Goal: Transaction & Acquisition: Register for event/course

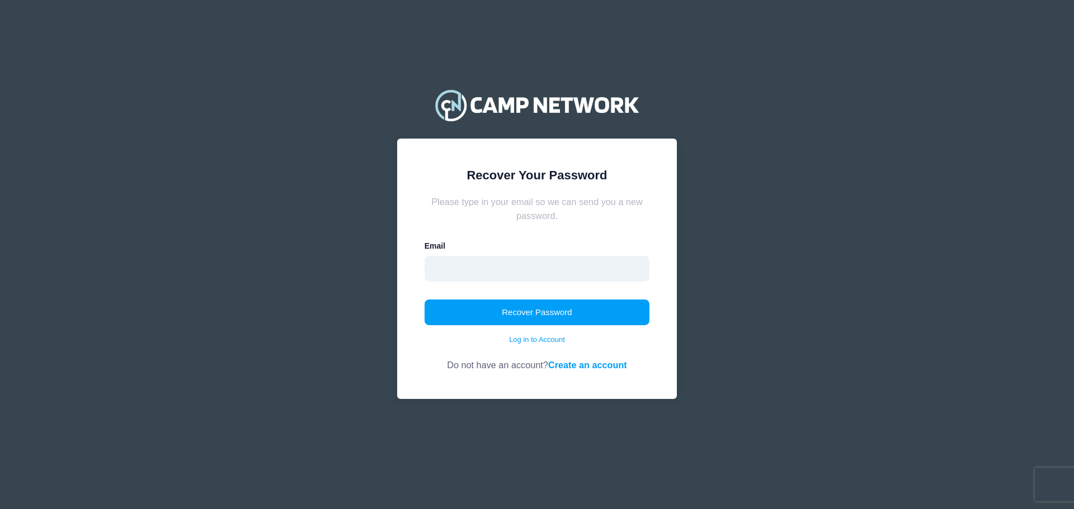
drag, startPoint x: 492, startPoint y: 279, endPoint x: 510, endPoint y: 277, distance: 18.6
click at [493, 279] on input "email" at bounding box center [536, 269] width 225 height 26
type input "[PERSON_NAME][EMAIL_ADDRESS][DOMAIN_NAME]"
click at [565, 309] on button "Recover Password" at bounding box center [536, 313] width 225 height 26
click at [478, 276] on input "email" at bounding box center [536, 269] width 225 height 26
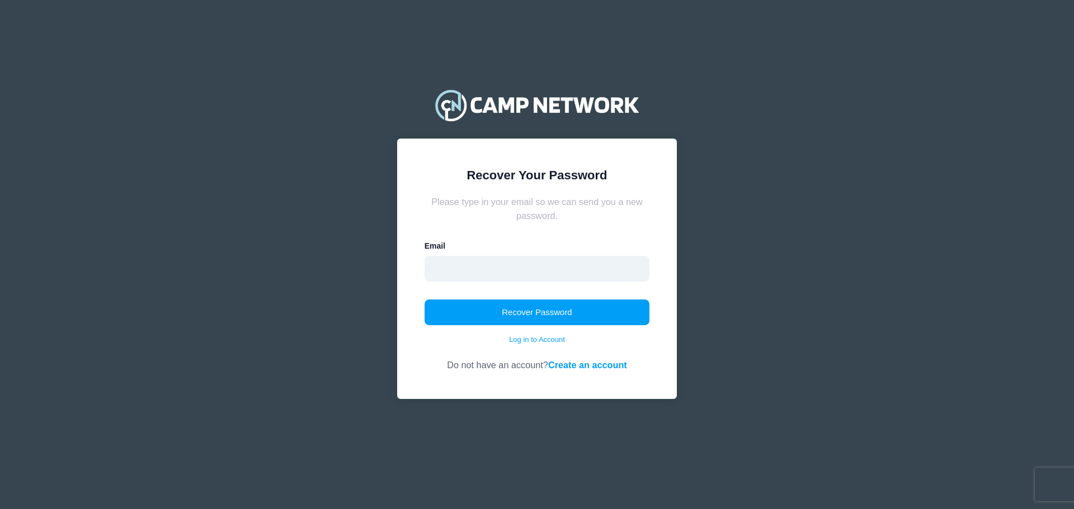
type input "[PERSON_NAME][EMAIL_ADDRESS][DOMAIN_NAME]"
click at [623, 319] on button "Recover Password" at bounding box center [536, 313] width 225 height 26
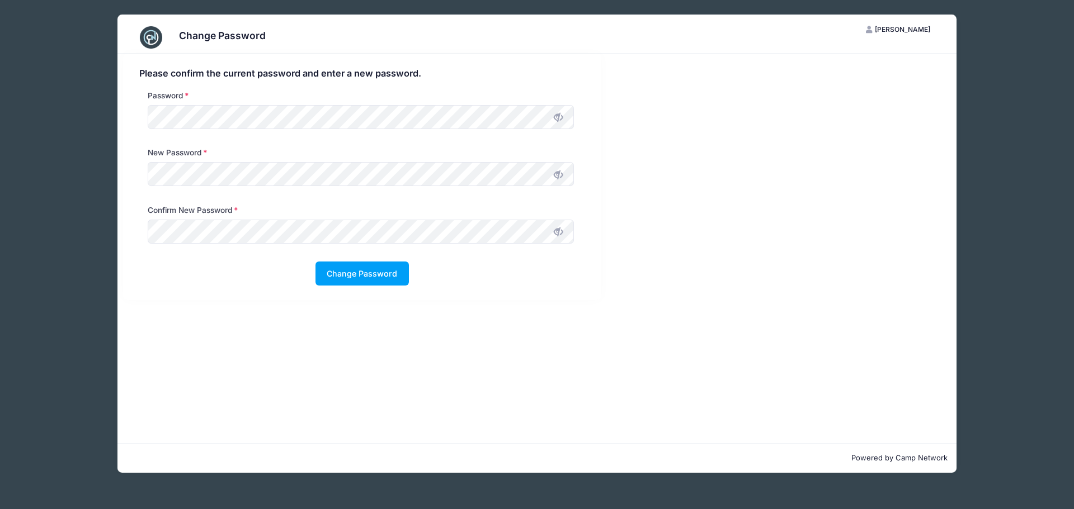
click at [558, 172] on icon at bounding box center [558, 175] width 9 height 9
click at [459, 376] on div "Please confirm the current password and enter a new password. Password New Pass…" at bounding box center [536, 249] width 839 height 390
click at [391, 275] on button "Change Password" at bounding box center [361, 274] width 93 height 24
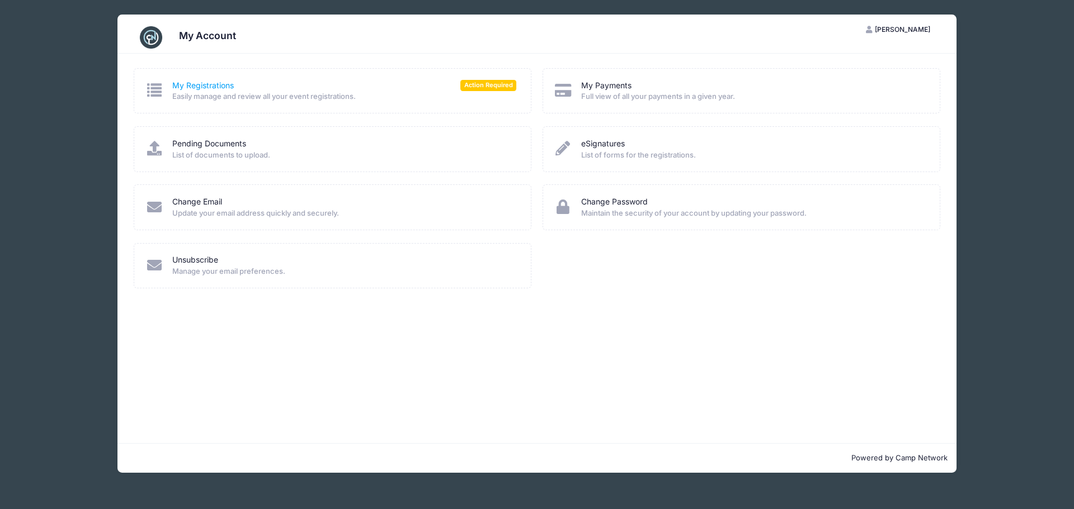
click at [214, 87] on link "My Registrations" at bounding box center [203, 86] width 62 height 12
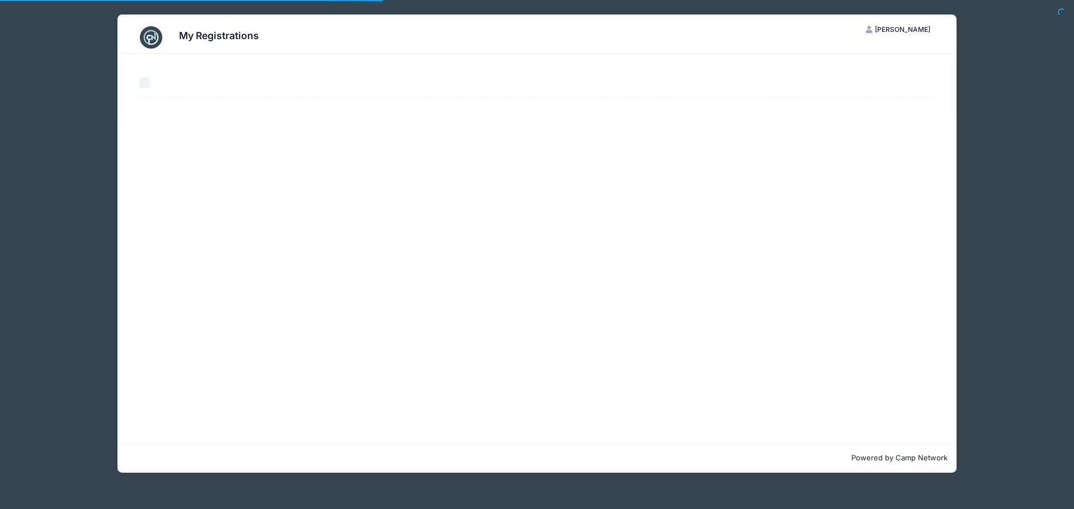
select select "50"
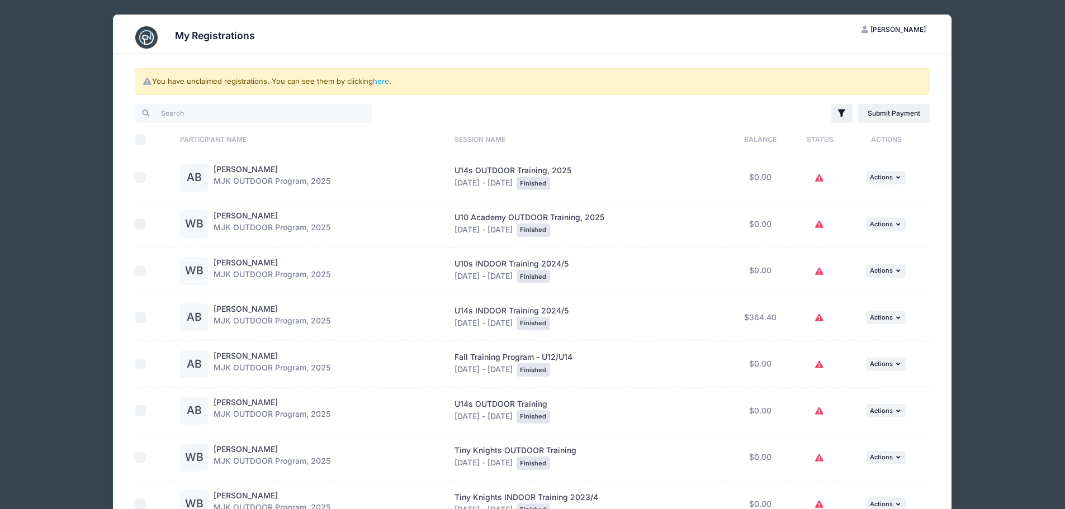
click at [120, 90] on div "You have unclaimed registrations. You can see them by clicking here . Filter Fi…" at bounding box center [533, 433] width 828 height 758
click at [899, 28] on span "Jamie Berger" at bounding box center [898, 29] width 55 height 8
click at [842, 51] on link "My Account" at bounding box center [865, 56] width 129 height 21
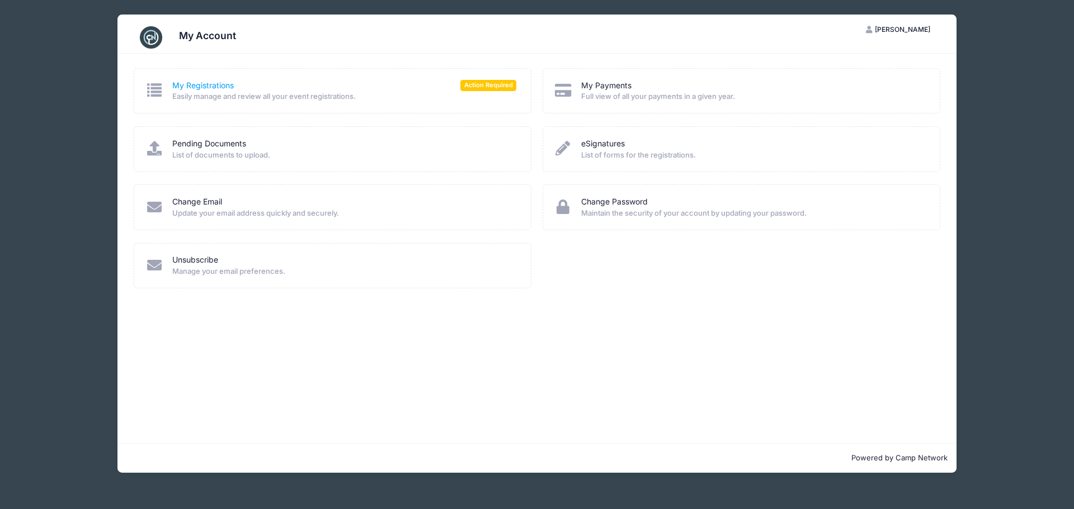
click at [201, 85] on link "My Registrations" at bounding box center [203, 86] width 62 height 12
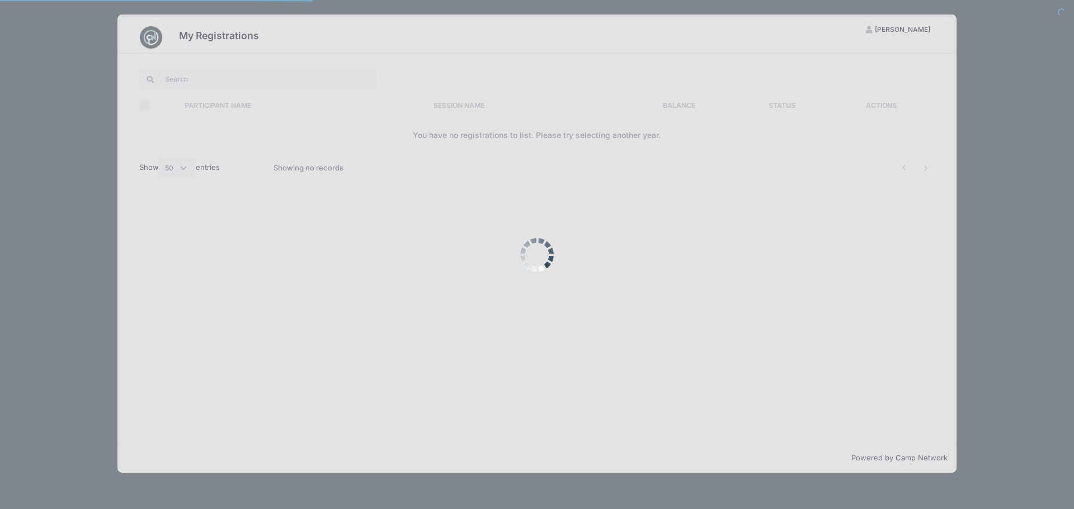
select select "50"
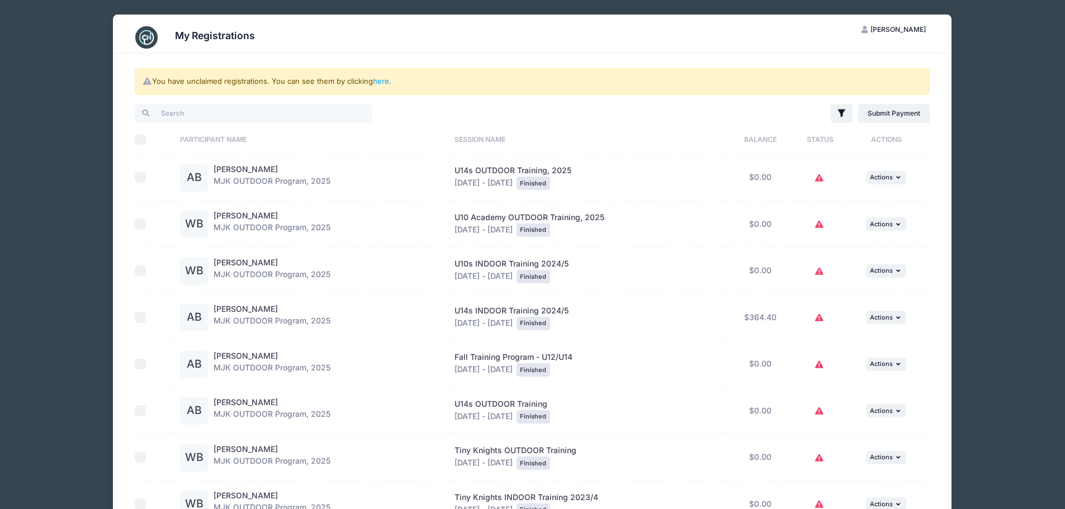
click at [1013, 83] on div "My Registrations [PERSON_NAME] My Account Logout You have unclaimed registratio…" at bounding box center [533, 428] width 1006 height 856
click at [386, 83] on link "here" at bounding box center [381, 81] width 16 height 9
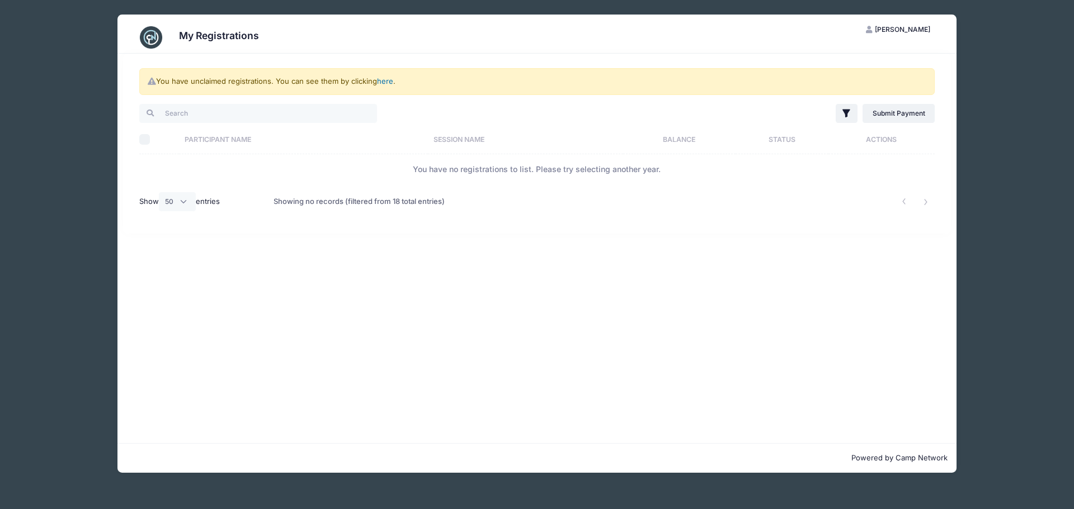
click at [384, 78] on link "here" at bounding box center [385, 81] width 16 height 9
click at [905, 32] on span "[PERSON_NAME]" at bounding box center [901, 29] width 55 height 8
click at [852, 58] on link "My Account" at bounding box center [870, 56] width 129 height 21
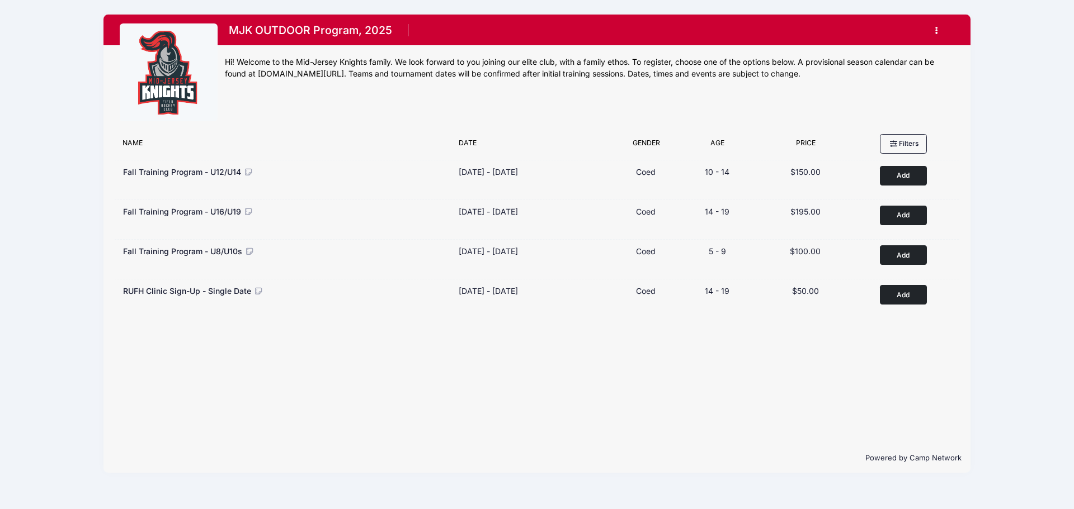
click at [939, 28] on button "button" at bounding box center [939, 31] width 30 height 20
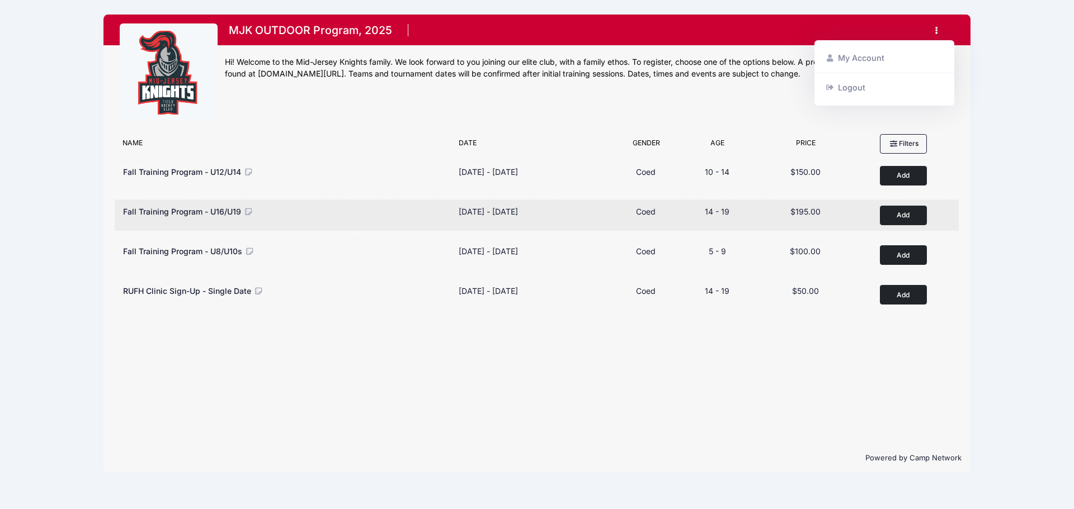
click at [904, 210] on button "Add to Cart" at bounding box center [902, 216] width 47 height 20
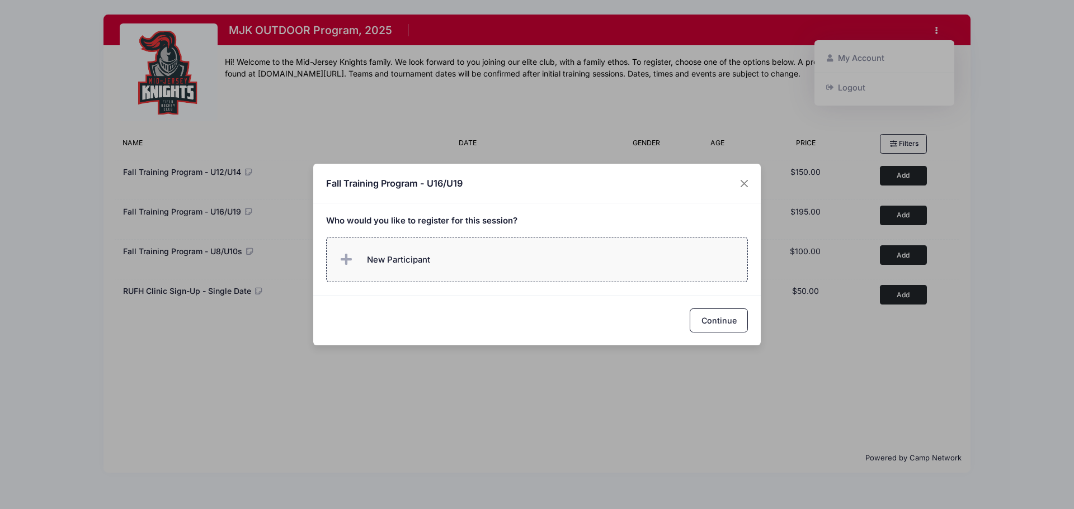
click at [404, 252] on span "New Participant" at bounding box center [383, 260] width 93 height 22
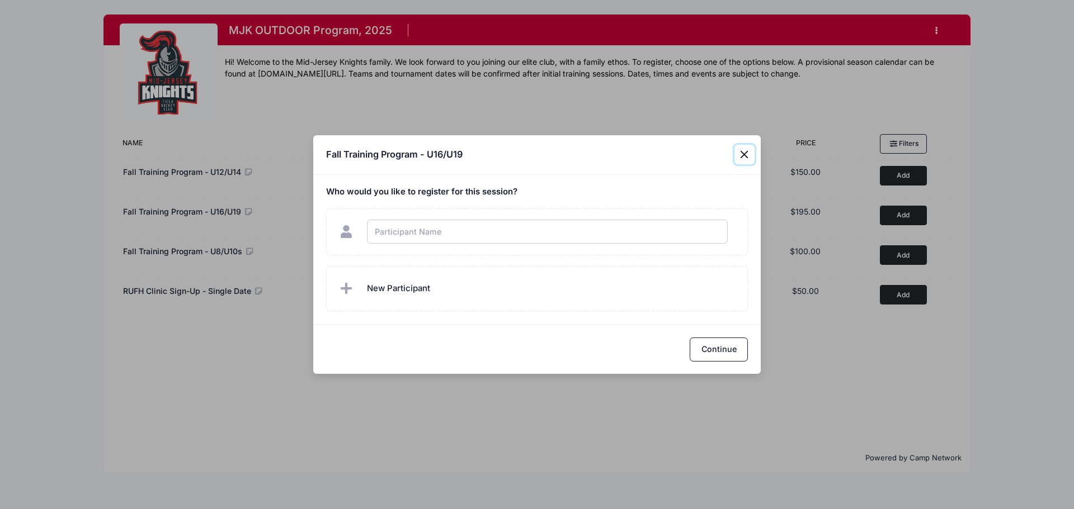
click at [743, 154] on div "Fall Training Program - U16/U19 Who would you like to register for this session?" at bounding box center [537, 254] width 1074 height 509
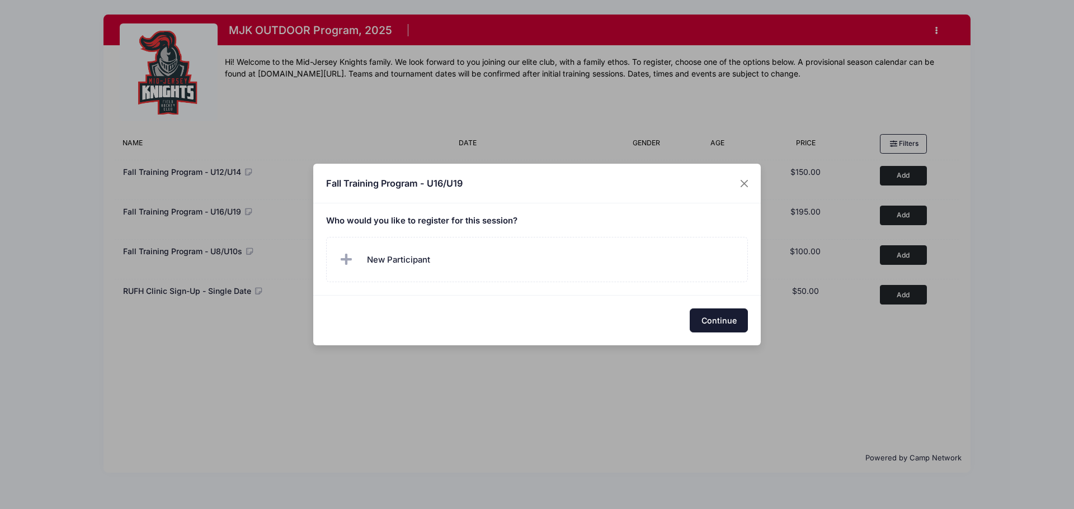
click at [720, 311] on button "Continue" at bounding box center [718, 321] width 58 height 24
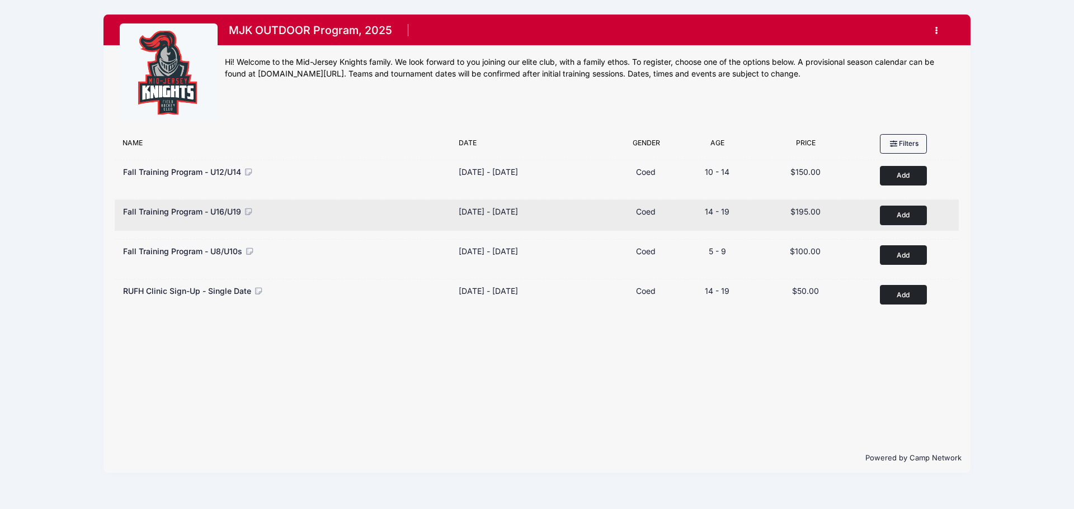
click at [898, 211] on button "Add to Cart" at bounding box center [902, 216] width 47 height 20
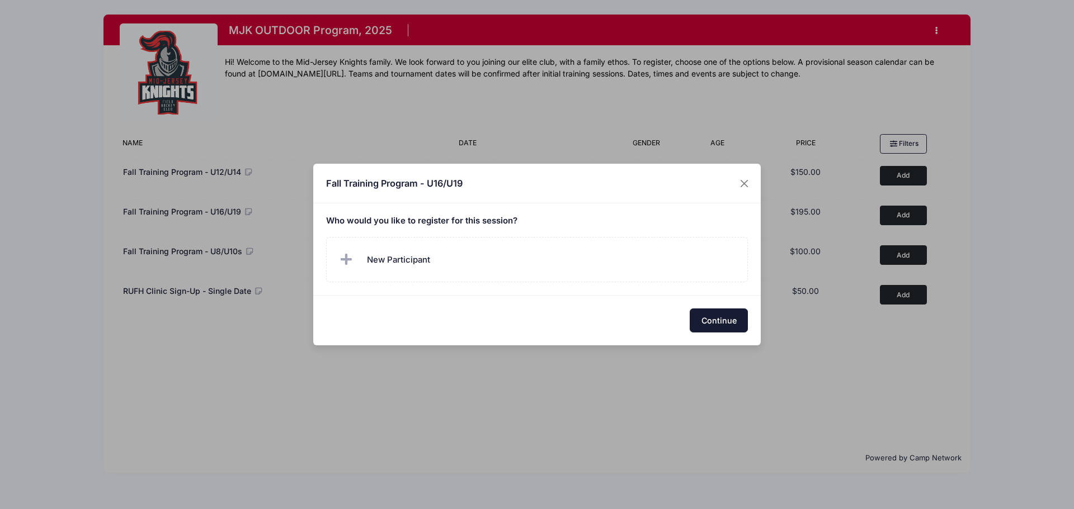
click at [709, 319] on button "Continue" at bounding box center [718, 321] width 58 height 24
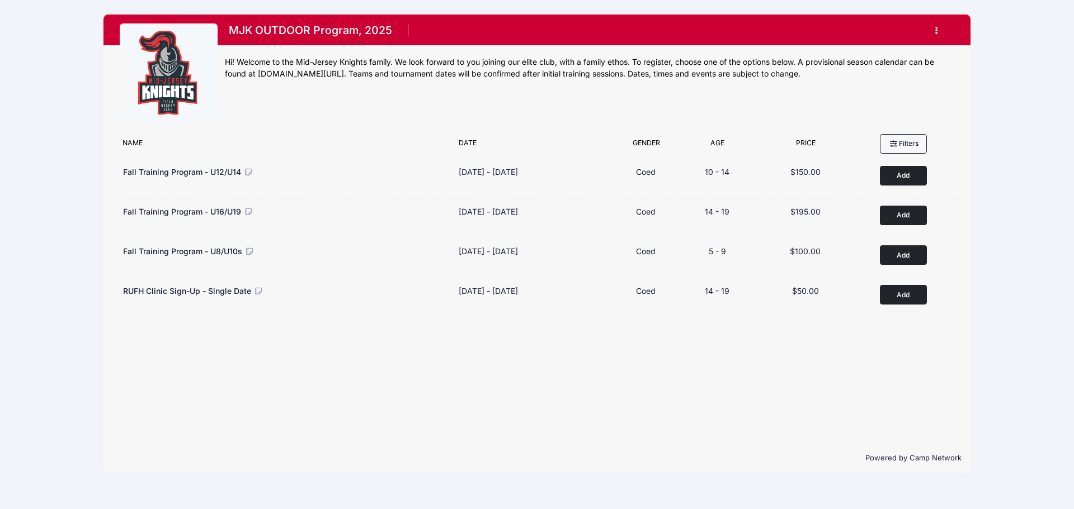
drag, startPoint x: 939, startPoint y: 20, endPoint x: 939, endPoint y: 26, distance: 5.6
click at [939, 26] on button "button" at bounding box center [939, 31] width 30 height 20
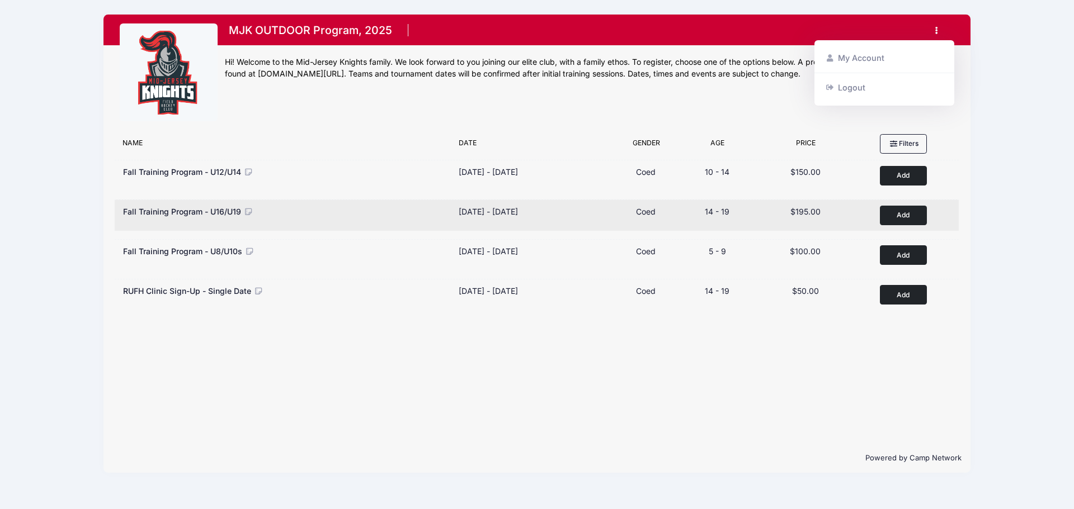
click at [518, 214] on div "[DATE] - [DATE]" at bounding box center [487, 212] width 59 height 12
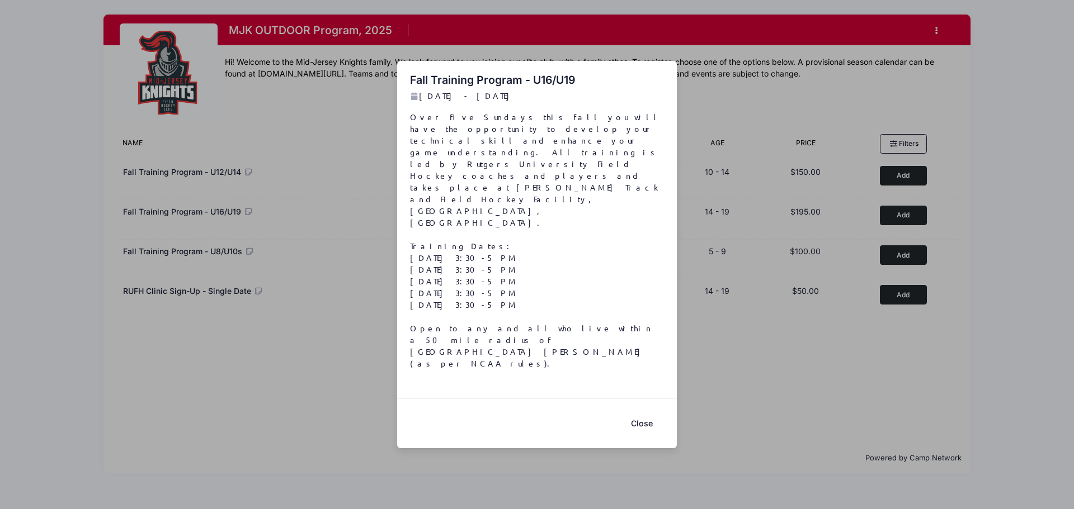
click at [646, 412] on button "Close" at bounding box center [641, 424] width 45 height 24
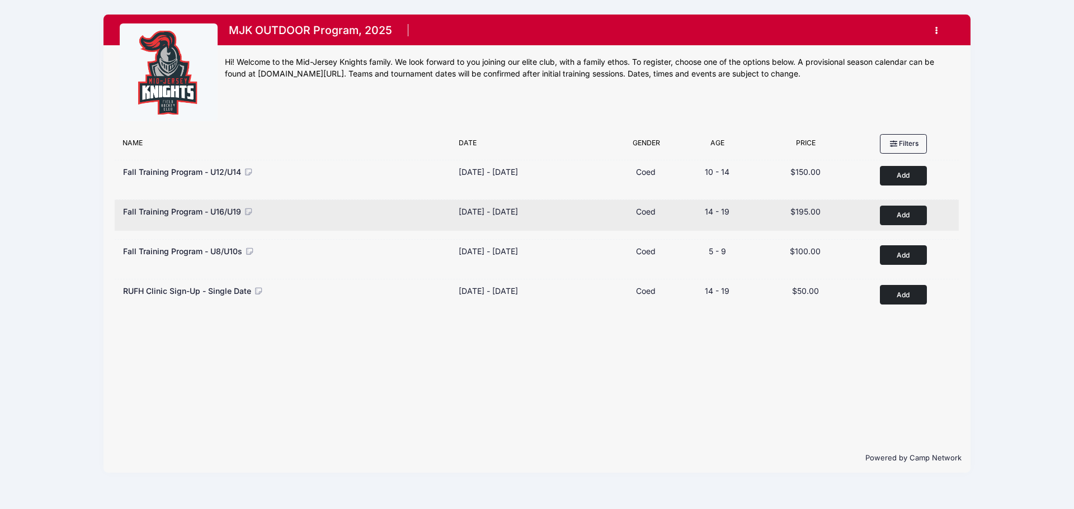
click at [898, 216] on button "Add to Cart" at bounding box center [902, 216] width 47 height 20
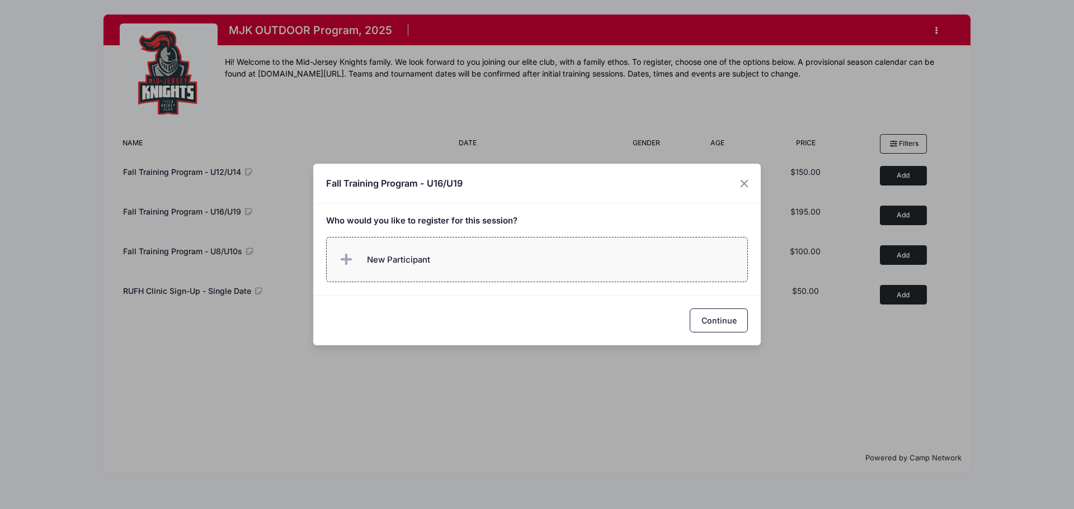
click at [404, 249] on span "New Participant" at bounding box center [383, 260] width 93 height 22
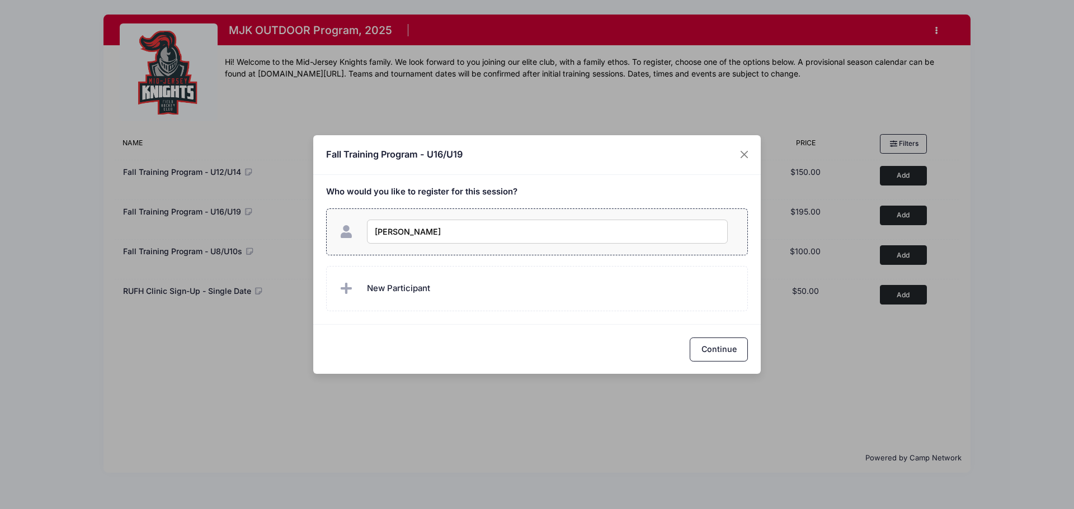
type input "[PERSON_NAME]"
checkbox input "true"
click at [722, 344] on button "Continue" at bounding box center [718, 350] width 58 height 24
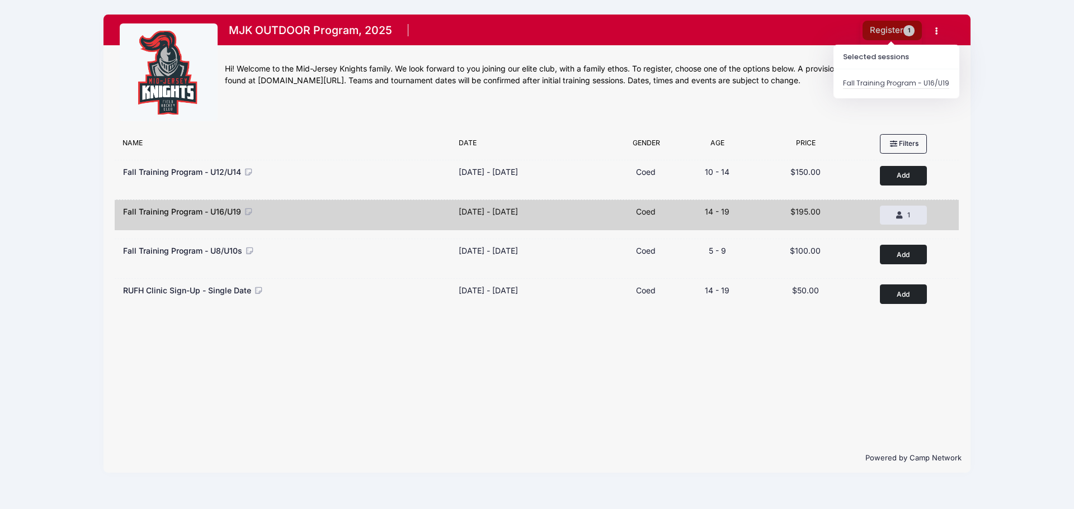
click at [890, 28] on button "Register 1" at bounding box center [891, 31] width 59 height 20
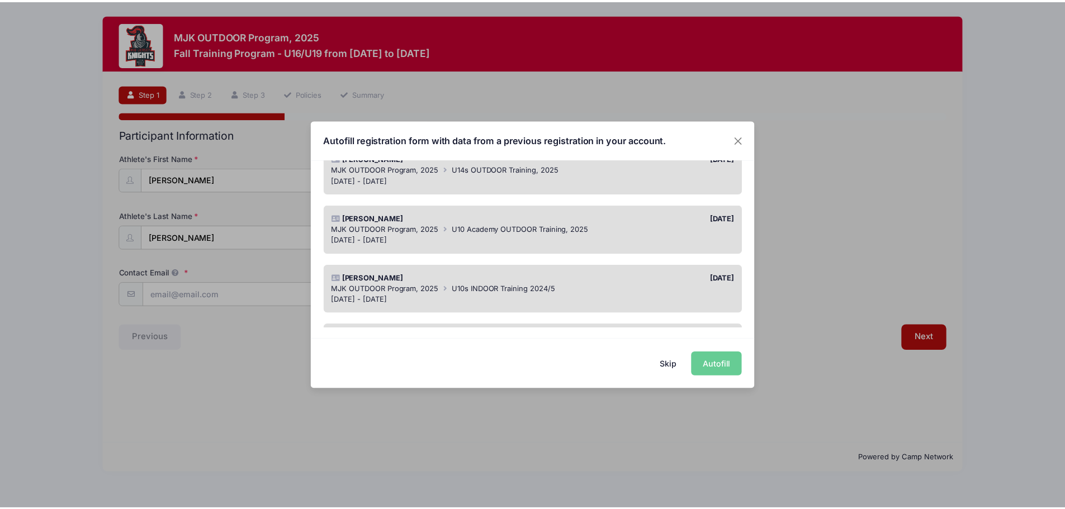
scroll to position [56, 0]
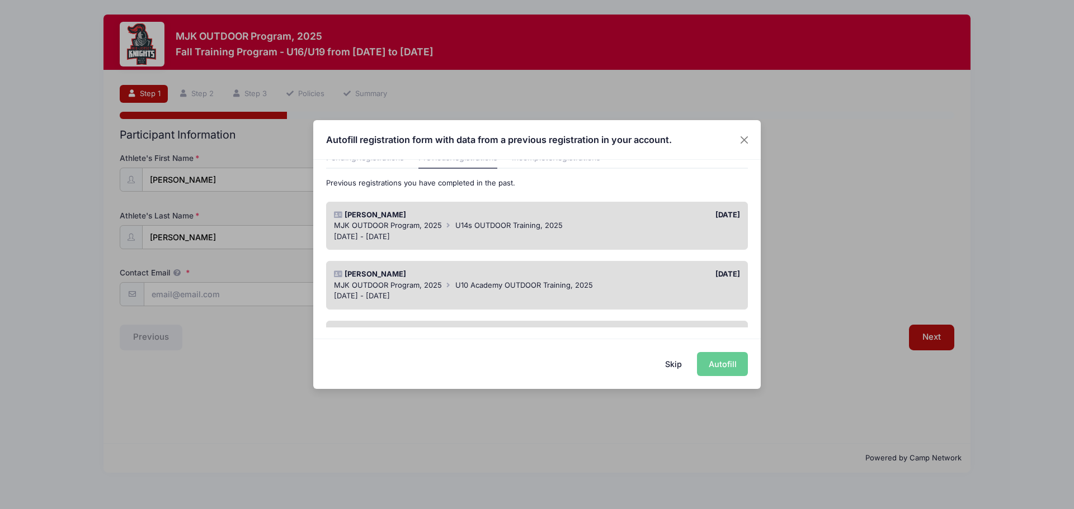
click at [479, 221] on span "U14s OUTDOOR Training, 2025" at bounding box center [508, 225] width 107 height 9
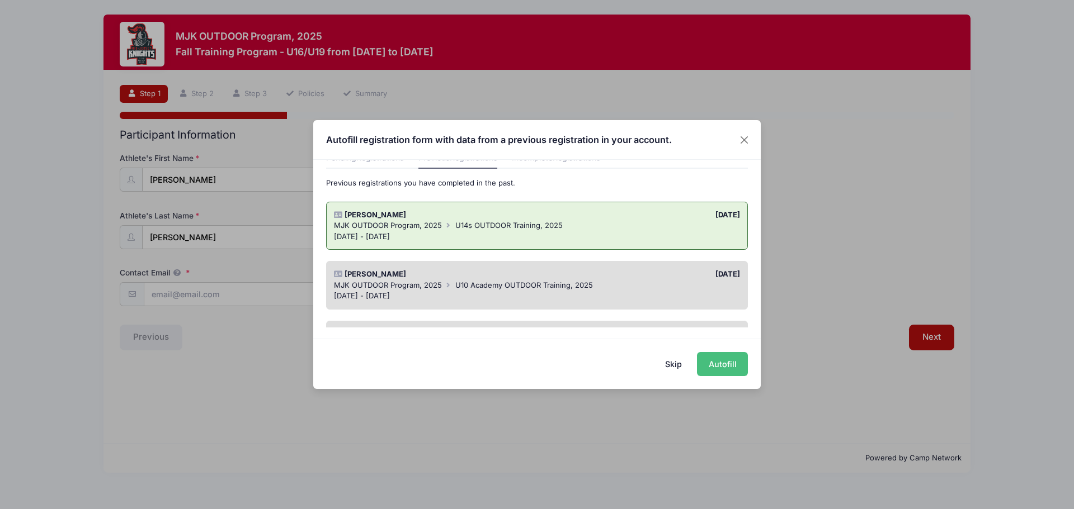
click at [703, 368] on button "Autofill" at bounding box center [722, 364] width 51 height 24
type input "jamienicoleberger@gmail.com"
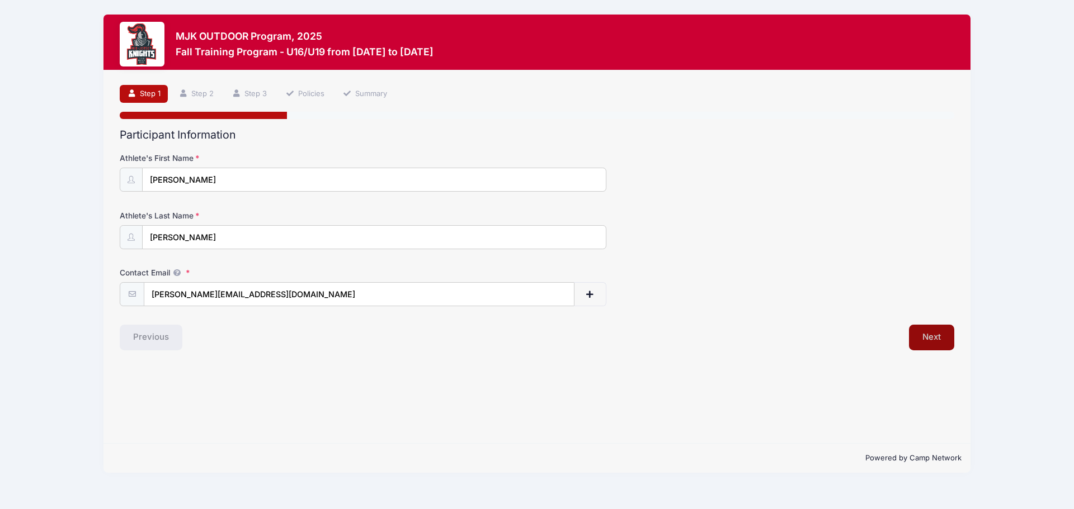
click at [940, 338] on button "Next" at bounding box center [931, 338] width 45 height 26
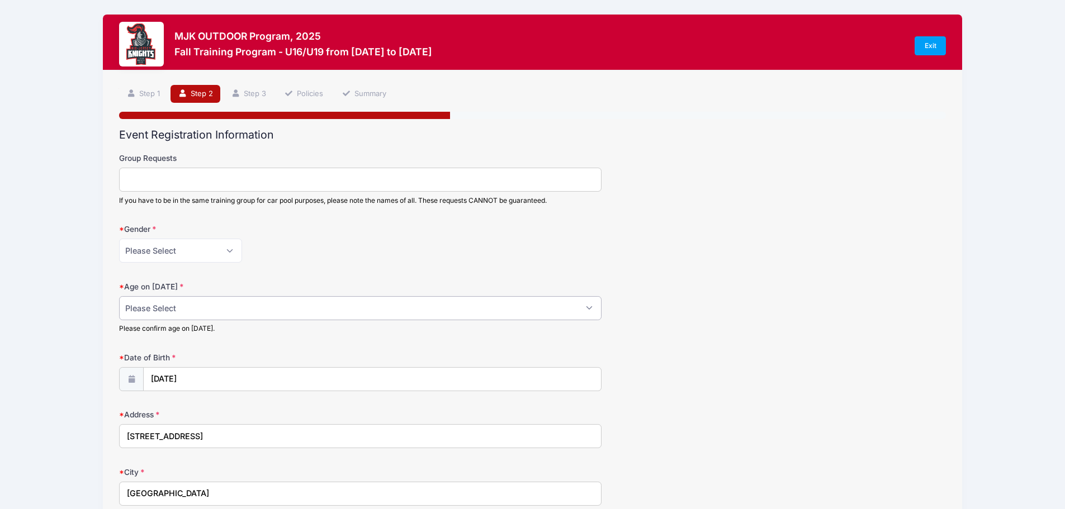
click at [192, 313] on select "Please Select 1 2 3 4 5 6 7 8 9 10 11 12 13 14 15 16 17 18" at bounding box center [360, 308] width 483 height 24
click at [192, 312] on select "Please Select 1 2 3 4 5 6 7 8 9 10 11 12 13 14 15 16 17 18" at bounding box center [360, 308] width 483 height 24
select select "14"
click at [119, 296] on select "Please Select 1 2 3 4 5 6 7 8 9 10 11 12 13 14 15 16 17 18" at bounding box center [360, 308] width 483 height 24
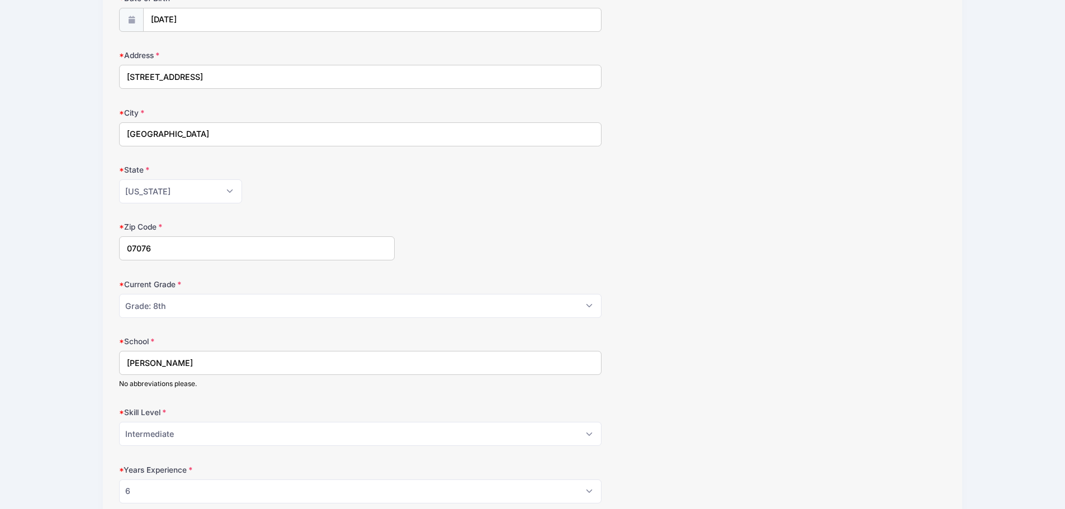
scroll to position [391, 0]
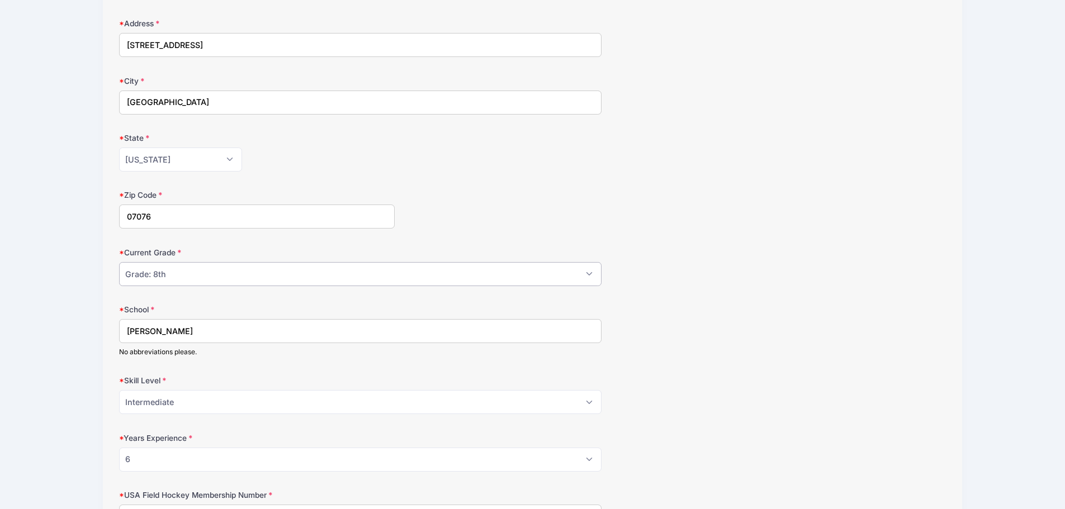
drag, startPoint x: 579, startPoint y: 272, endPoint x: 559, endPoint y: 277, distance: 20.4
click at [579, 272] on select "Please Select Grade: K Grade: 1st Grade: 2nd Grade: 3rd Grade: 4th 5th Grade: 6…" at bounding box center [360, 274] width 483 height 24
select select "Grade: 9th"
click at [119, 262] on select "Please Select Grade: K Grade: 1st Grade: 2nd Grade: 3rd Grade: 4th 5th Grade: 6…" at bounding box center [360, 274] width 483 height 24
drag, startPoint x: 167, startPoint y: 334, endPoint x: 39, endPoint y: 317, distance: 129.7
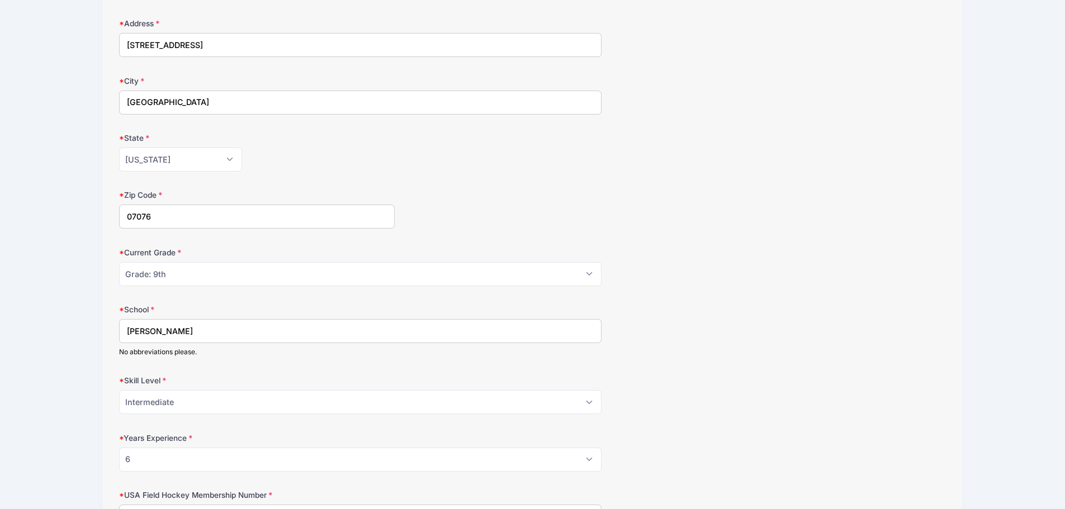
click at [39, 317] on div "MJK OUTDOOR Program, 2025 Fall Training Program - U16/U19 from 09/14 to 10/19/2…" at bounding box center [533, 156] width 1032 height 1094
type input "SPF High School"
click at [565, 404] on select "Please Select Beginner Intermediate Advanced" at bounding box center [360, 402] width 483 height 24
click at [119, 390] on select "Please Select Beginner Intermediate Advanced" at bounding box center [360, 402] width 483 height 24
click at [158, 464] on select "Please Select 0 1 2 3 4 5 6 7 8" at bounding box center [360, 460] width 483 height 24
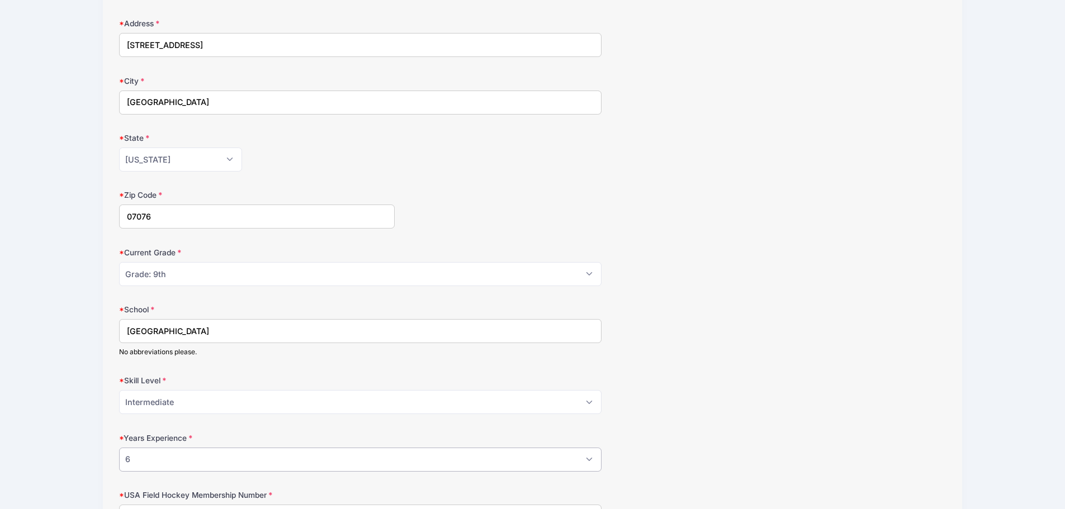
select select "7"
click at [119, 448] on select "Please Select 0 1 2 3 4 5 6 7 8" at bounding box center [360, 460] width 483 height 24
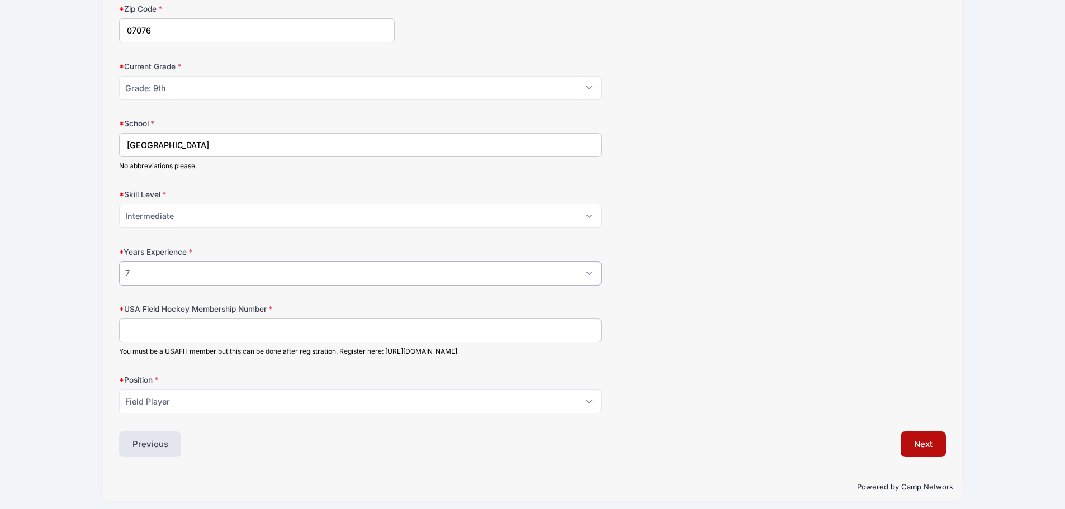
scroll to position [584, 0]
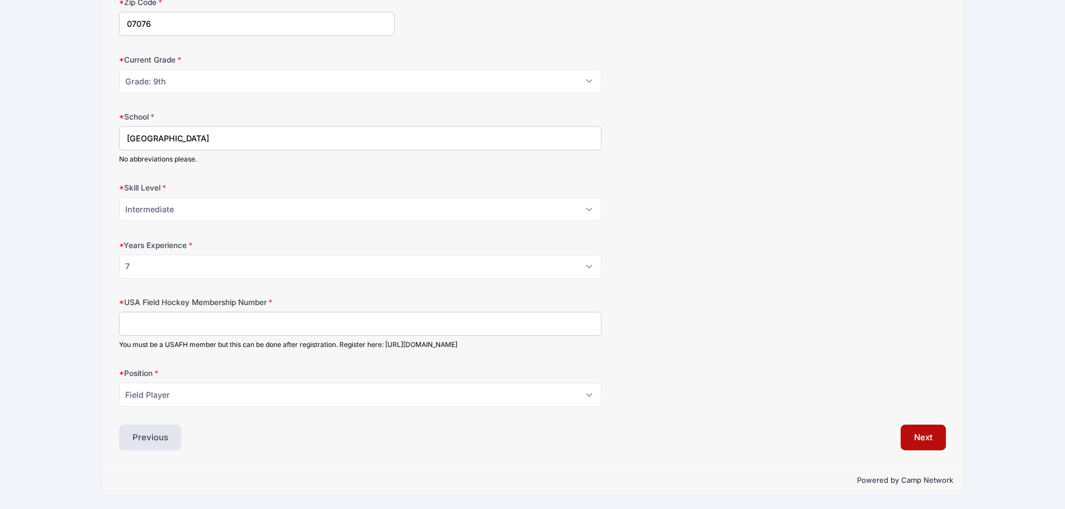
click at [165, 328] on input "USA Field Hockey Membership Number" at bounding box center [360, 324] width 483 height 24
click at [155, 327] on input "USA Field Hockey Membership Number" at bounding box center [360, 324] width 483 height 24
type input "2000407909"
click at [931, 440] on button "Next" at bounding box center [923, 438] width 45 height 26
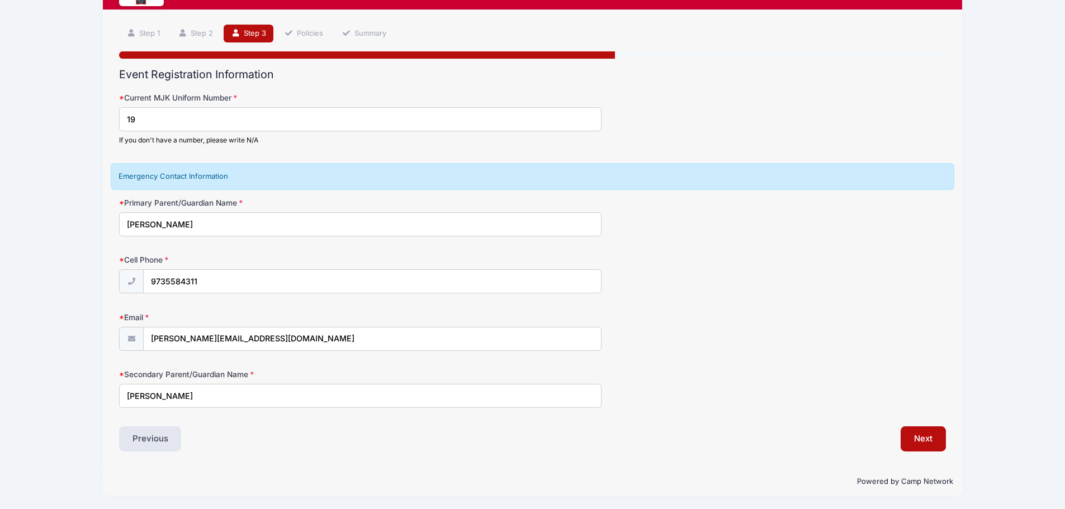
scroll to position [62, 0]
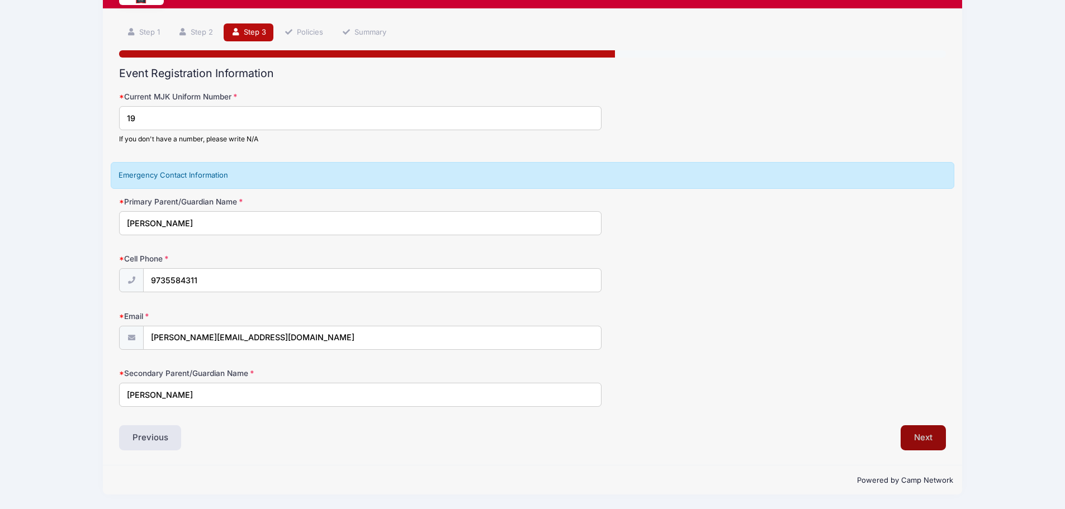
click at [935, 438] on button "Next" at bounding box center [923, 438] width 45 height 26
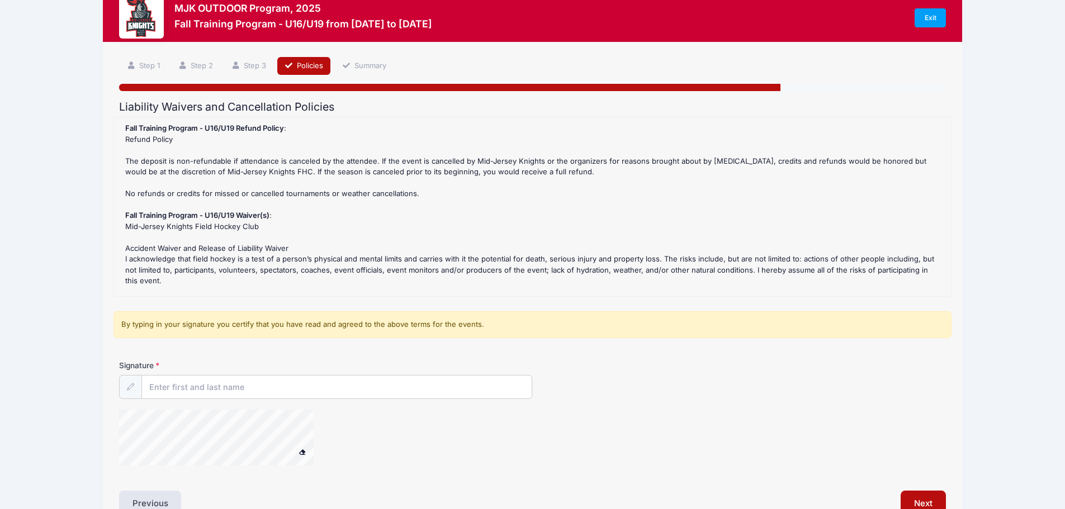
scroll to position [0, 0]
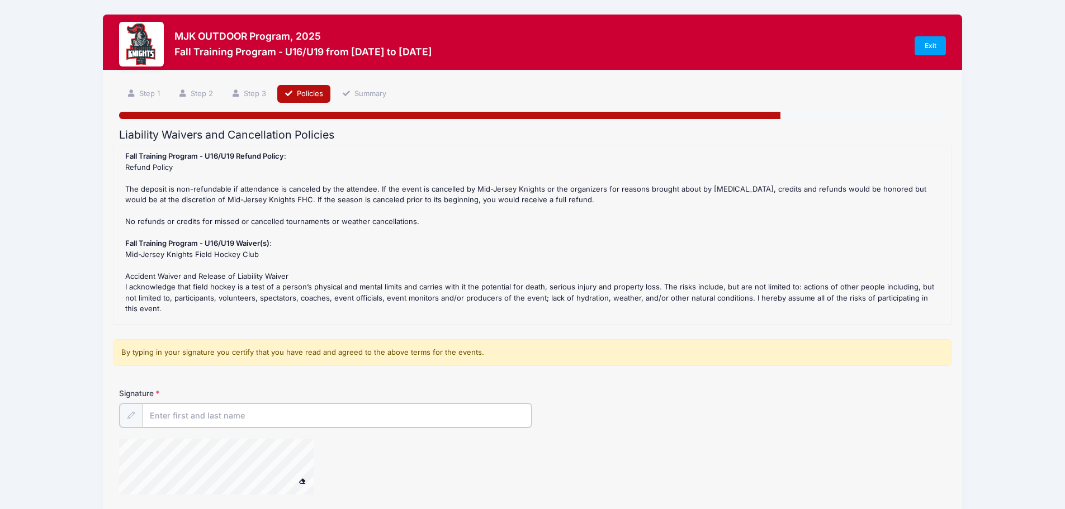
drag, startPoint x: 177, startPoint y: 410, endPoint x: 178, endPoint y: 422, distance: 11.8
click at [179, 423] on input "Signature" at bounding box center [337, 416] width 390 height 24
type input "j"
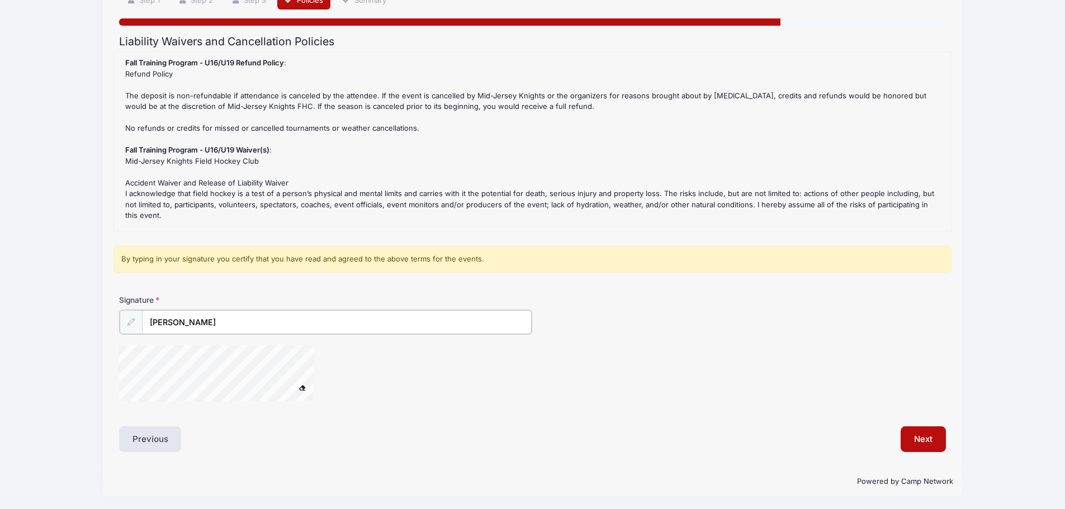
scroll to position [95, 0]
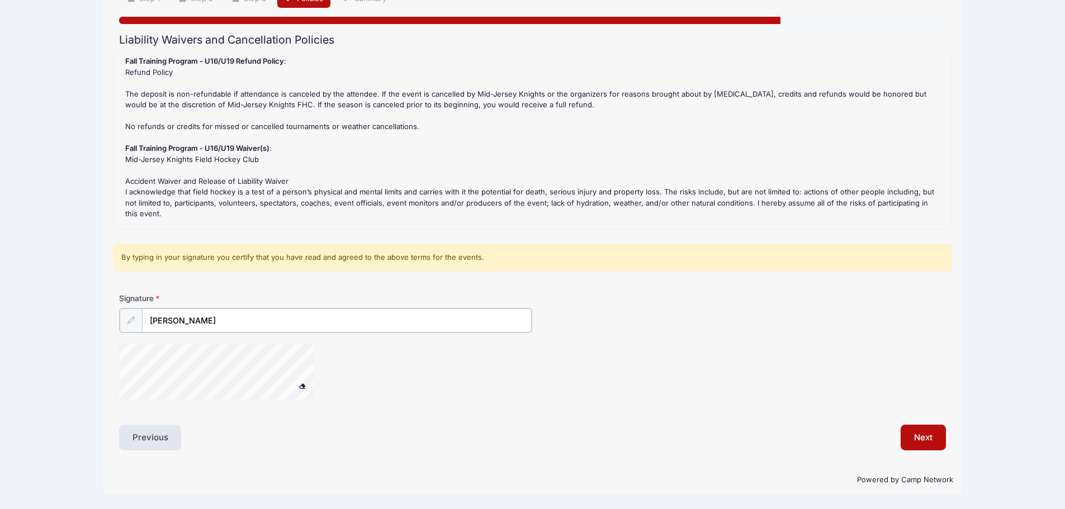
click at [362, 381] on div at bounding box center [394, 373] width 551 height 59
type input "JAMIE BERGER"
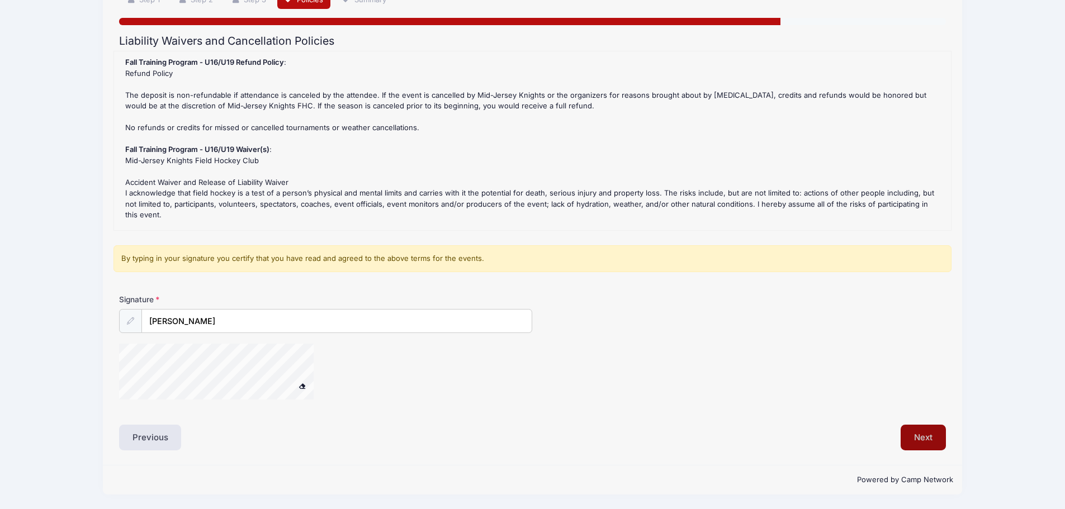
click at [918, 433] on button "Next" at bounding box center [923, 438] width 45 height 26
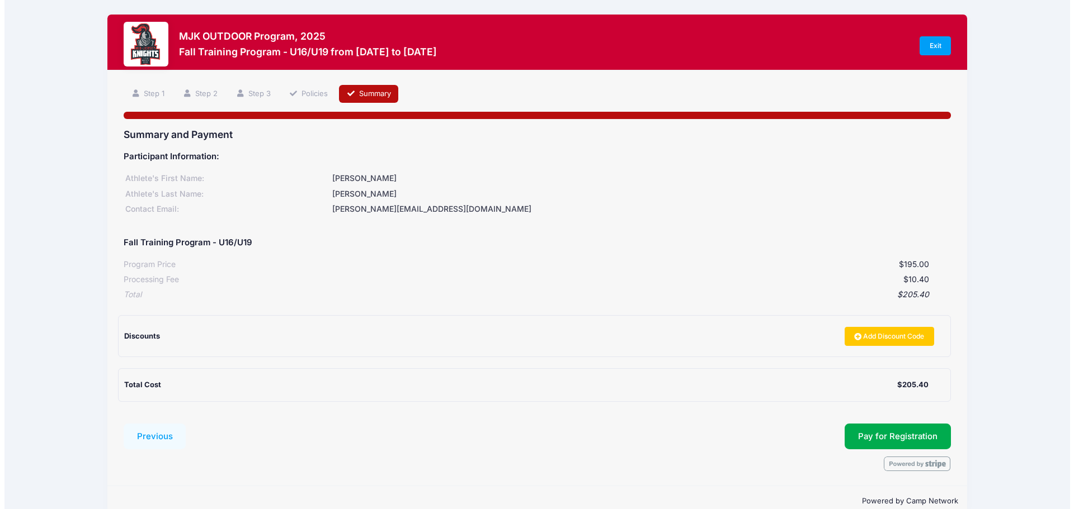
scroll to position [21, 0]
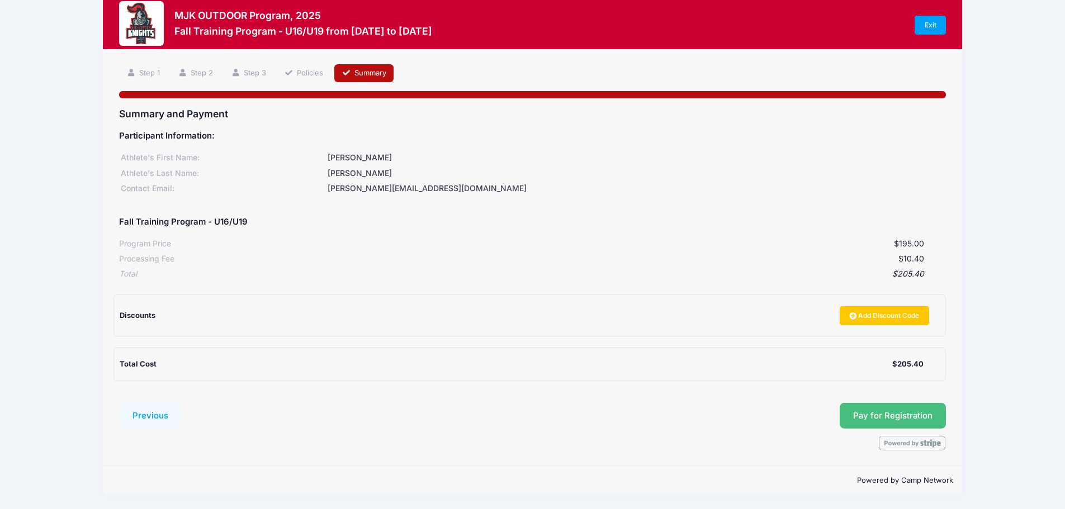
click at [905, 416] on button "Pay for Registration" at bounding box center [893, 416] width 106 height 26
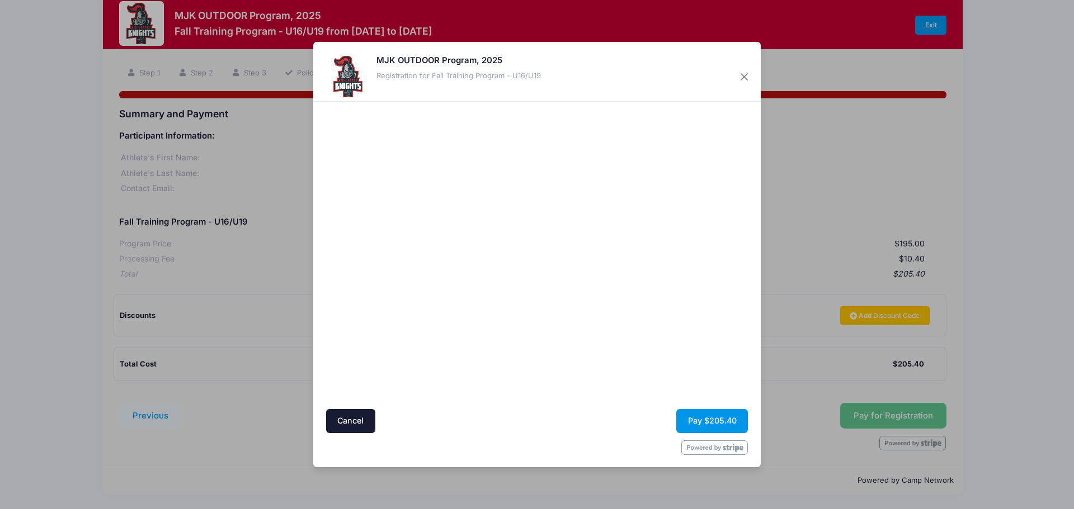
click at [727, 417] on button "Pay $205.40" at bounding box center [712, 421] width 72 height 24
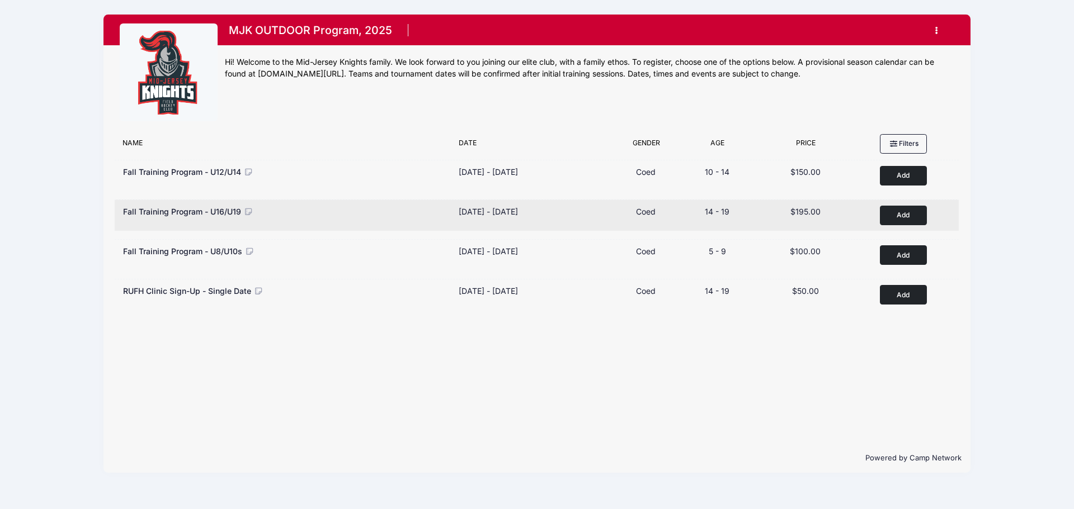
click at [491, 216] on div "[DATE] - [DATE]" at bounding box center [487, 212] width 59 height 12
